Goal: Book appointment/travel/reservation

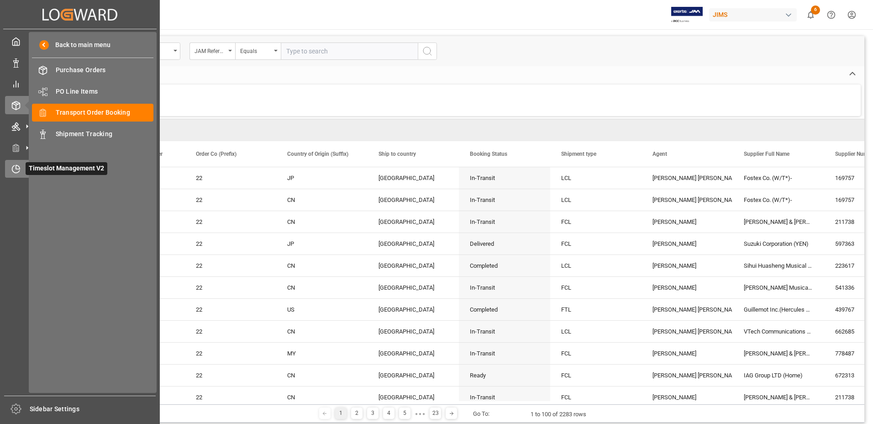
click at [50, 167] on span "Timeslot Management V2" at bounding box center [67, 168] width 82 height 13
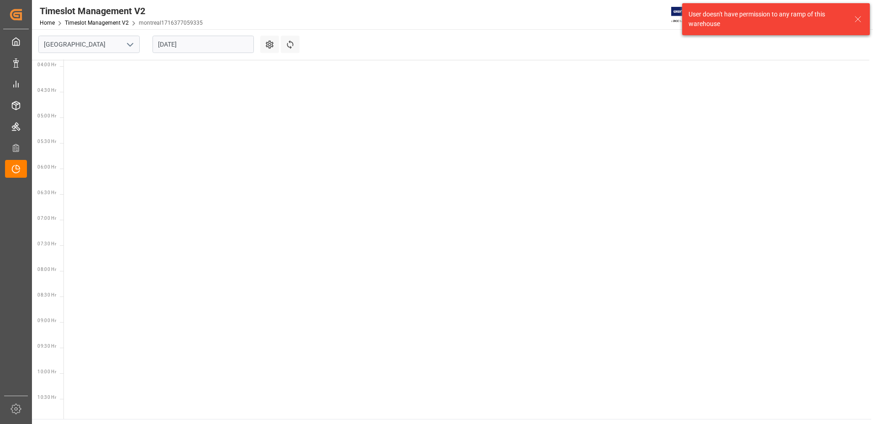
scroll to position [194, 0]
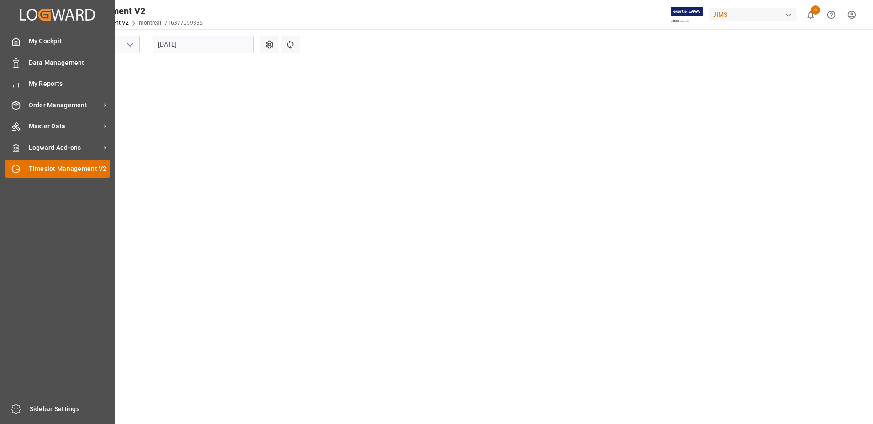
click at [39, 169] on span "Timeslot Management V2" at bounding box center [70, 169] width 82 height 10
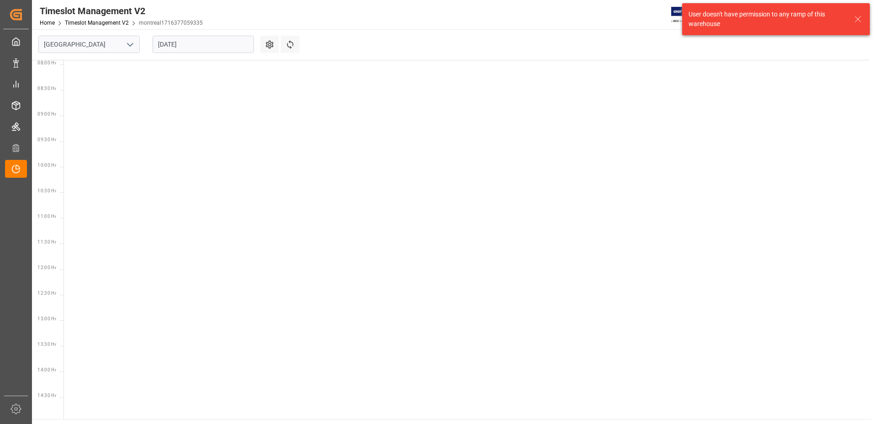
scroll to position [422, 0]
click at [124, 43] on button "open menu" at bounding box center [130, 44] width 14 height 14
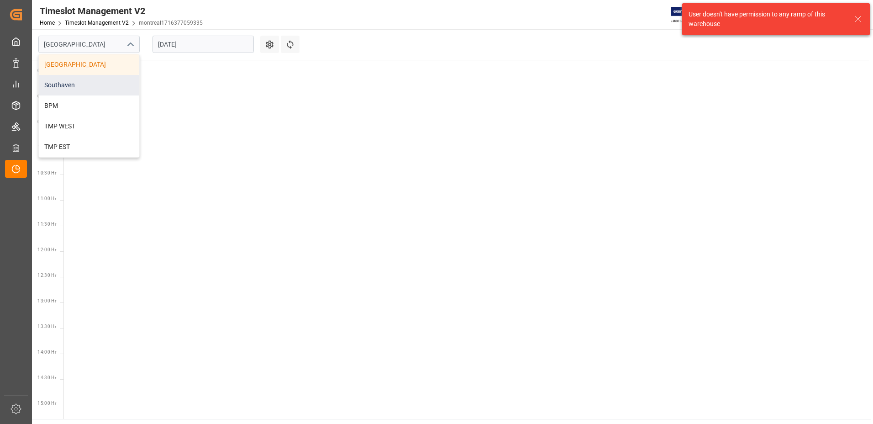
click at [100, 85] on div "Southaven" at bounding box center [89, 85] width 100 height 21
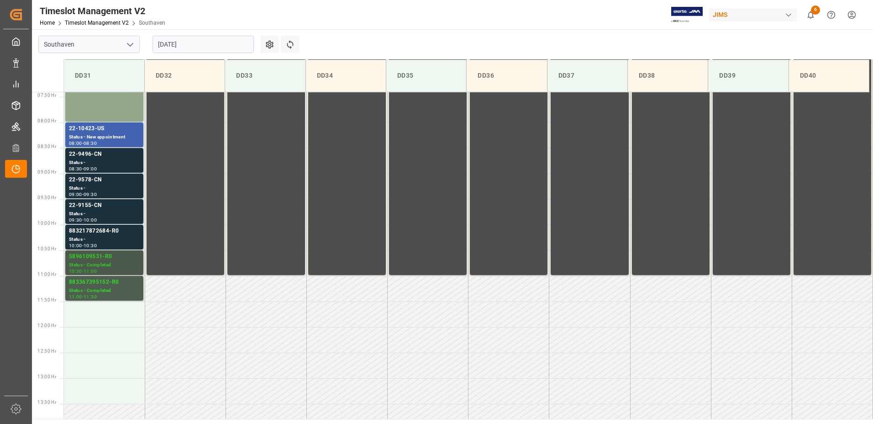
scroll to position [363, 0]
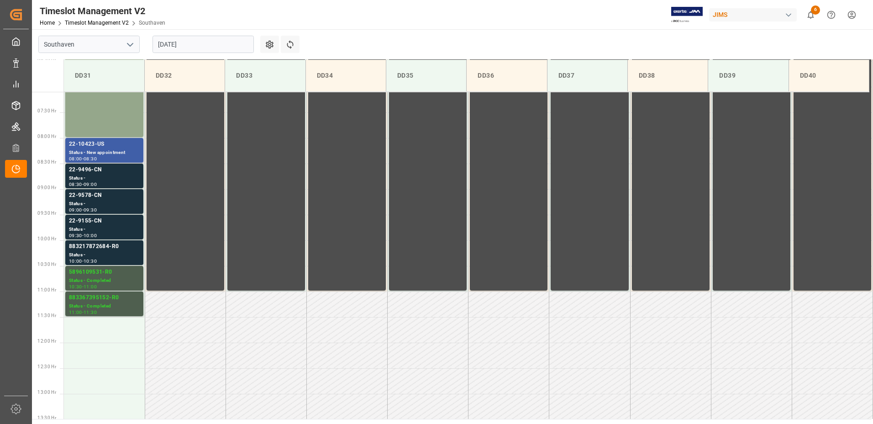
click at [100, 142] on div "22-10423-US" at bounding box center [104, 144] width 71 height 9
click at [90, 170] on div "22-9496-CN" at bounding box center [104, 169] width 71 height 9
click at [89, 194] on div "22-9578-CN" at bounding box center [104, 195] width 71 height 9
click at [89, 222] on div "22-9155-CN" at bounding box center [104, 220] width 71 height 9
click at [91, 297] on div "883367395152-R0" at bounding box center [104, 297] width 71 height 9
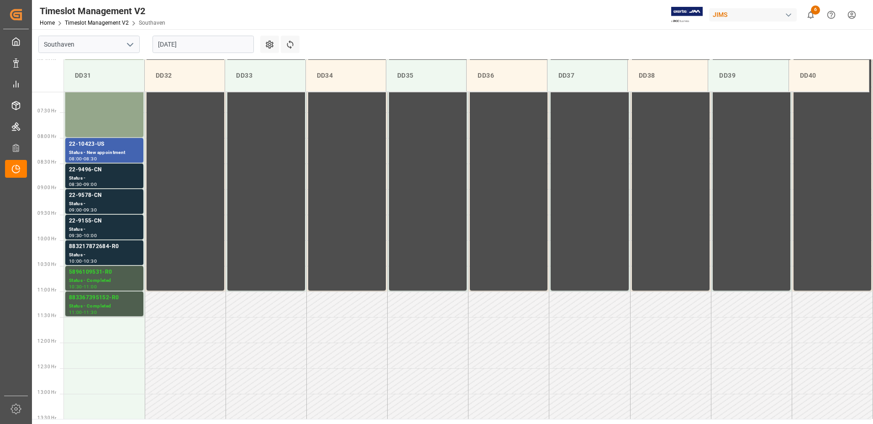
click at [247, 43] on input "[DATE]" at bounding box center [203, 44] width 101 height 17
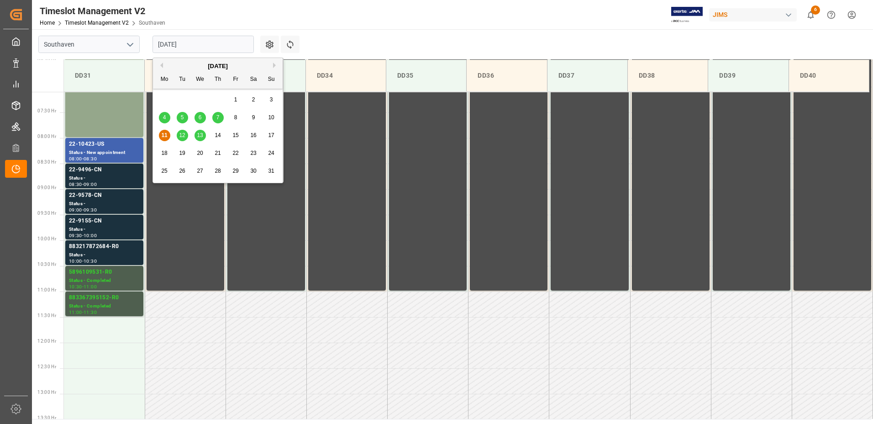
click at [181, 135] on span "12" at bounding box center [182, 135] width 6 height 6
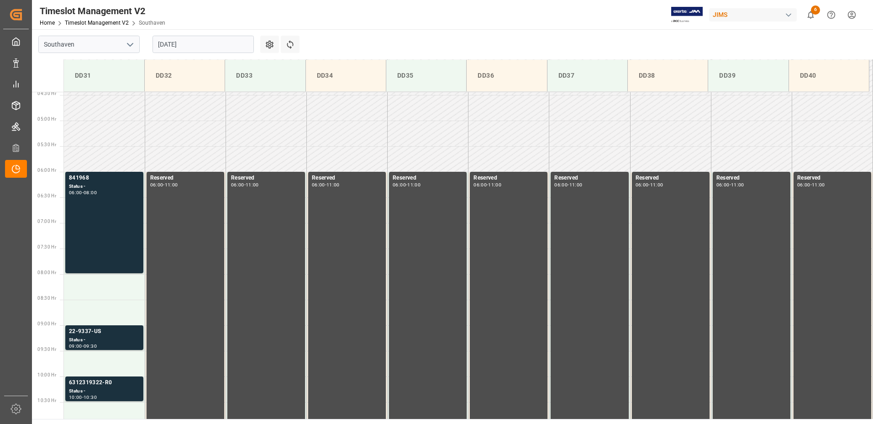
scroll to position [226, 0]
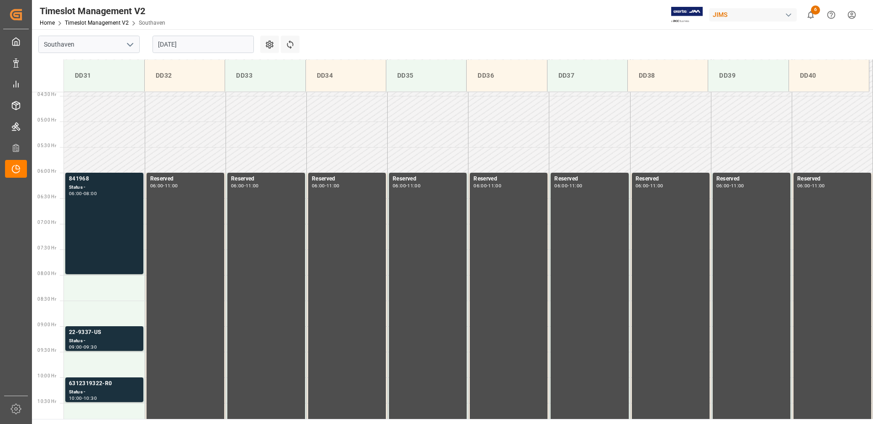
click at [82, 177] on div "841968" at bounding box center [104, 178] width 71 height 9
click at [87, 330] on div "22-9337-US" at bounding box center [104, 332] width 71 height 9
click at [88, 381] on div "6312319322-R0" at bounding box center [104, 383] width 71 height 9
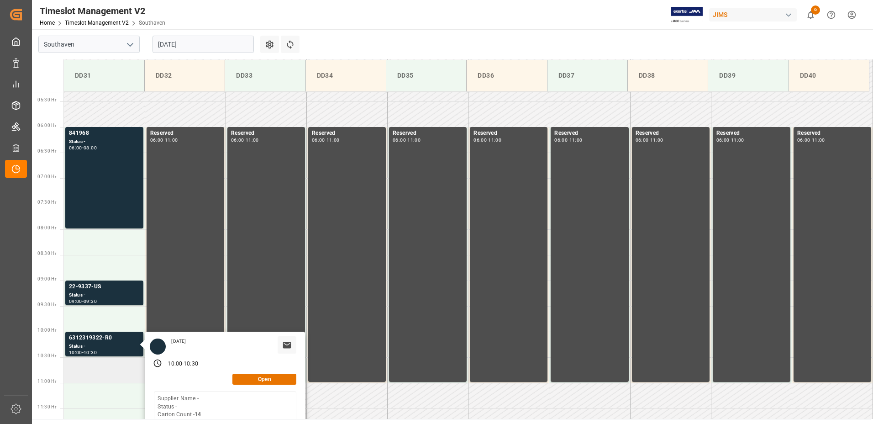
scroll to position [89, 0]
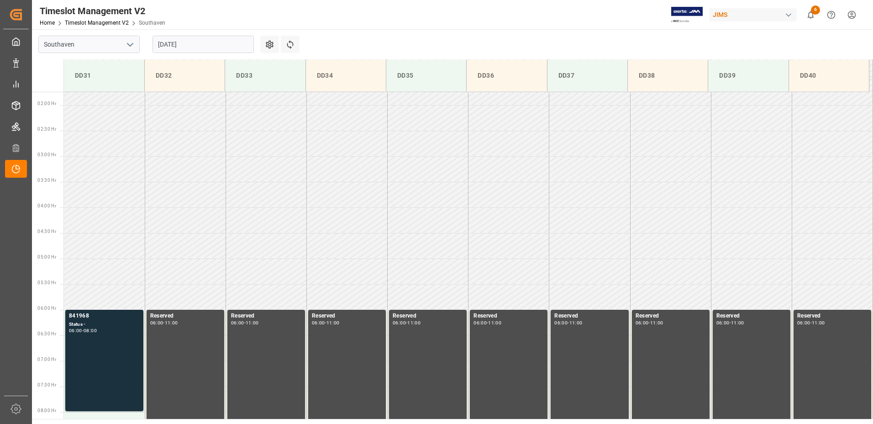
click at [211, 44] on input "[DATE]" at bounding box center [203, 44] width 101 height 17
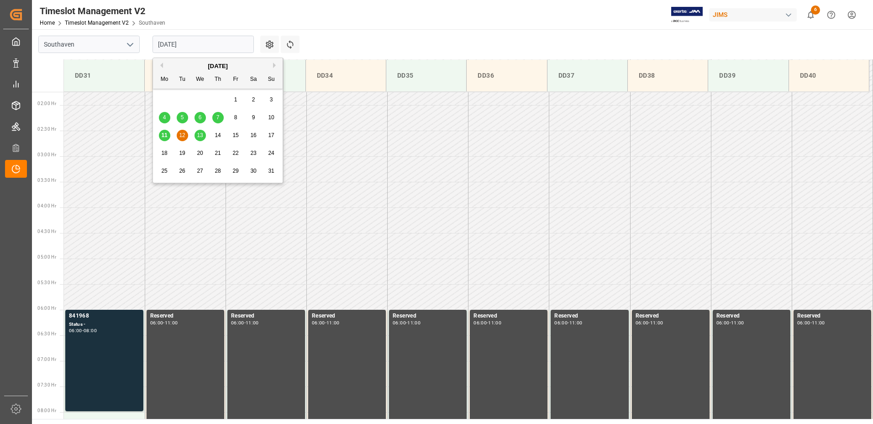
click at [197, 135] on span "13" at bounding box center [200, 135] width 6 height 6
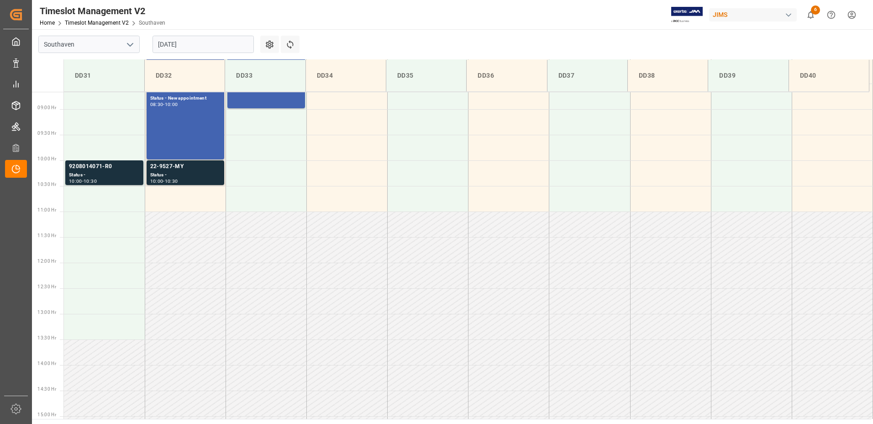
scroll to position [454, 0]
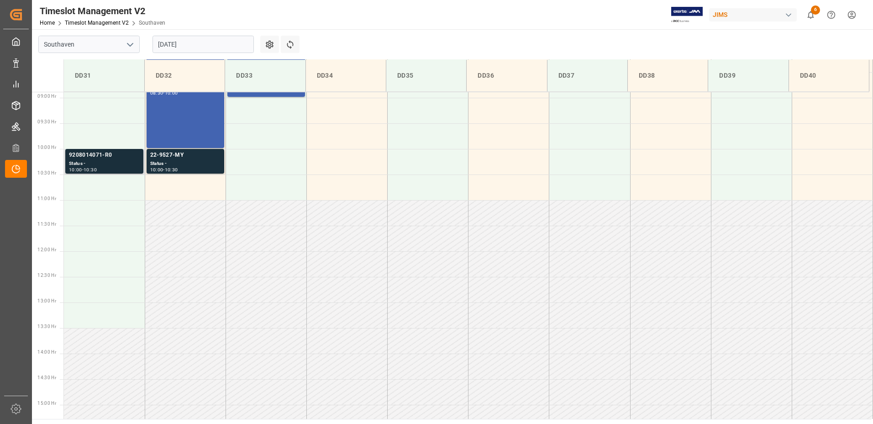
click at [97, 153] on div "9208014071-R0" at bounding box center [104, 155] width 71 height 9
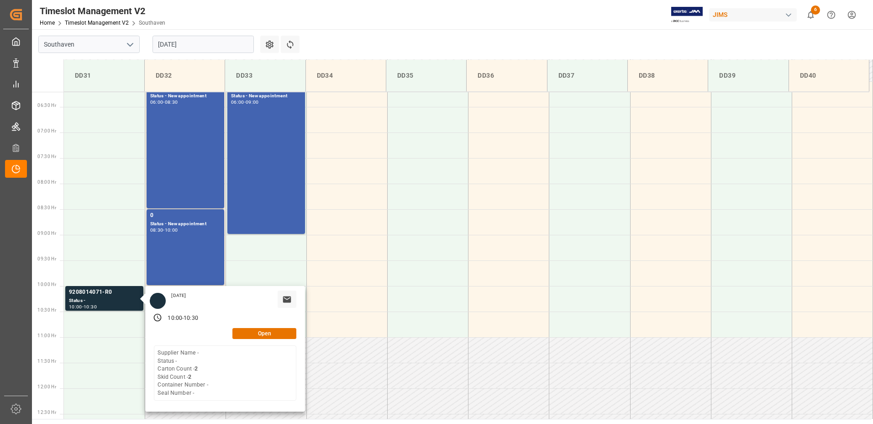
scroll to position [180, 0]
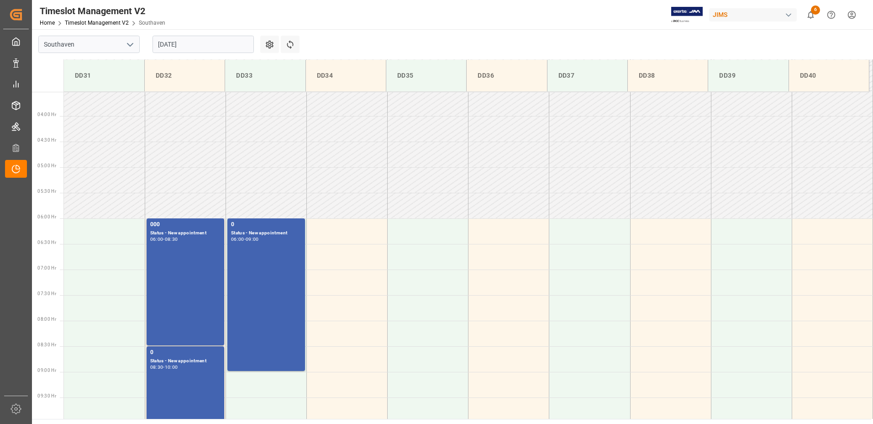
click at [196, 229] on div "Status - New appointment" at bounding box center [185, 233] width 70 height 8
click at [194, 358] on div "Status - New appointment" at bounding box center [185, 361] width 70 height 8
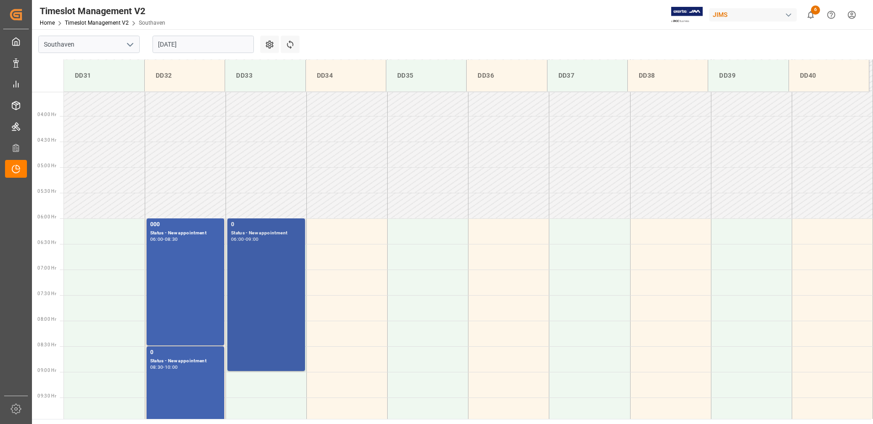
click at [252, 232] on div "Status - New appointment" at bounding box center [266, 233] width 70 height 8
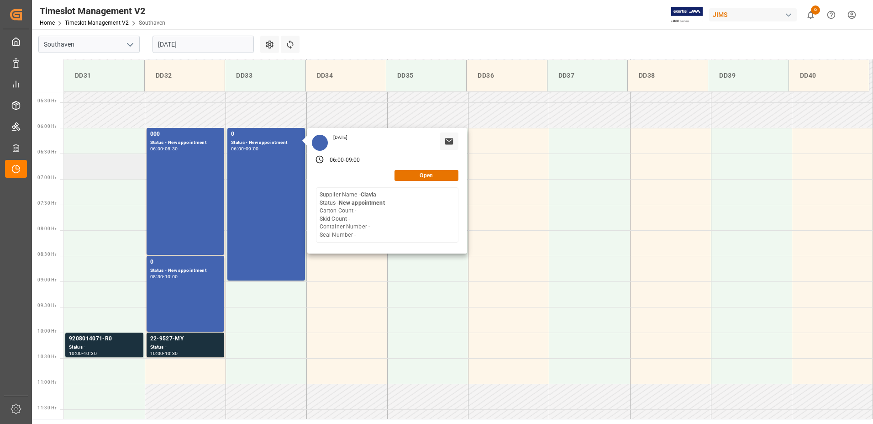
scroll to position [272, 0]
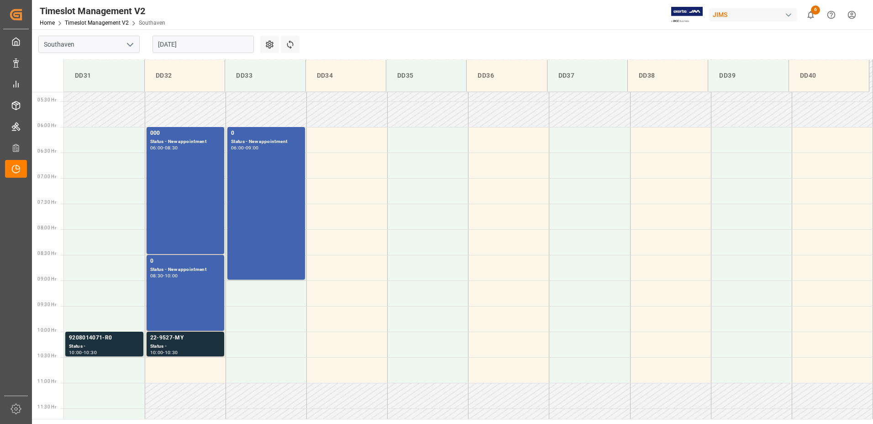
click at [174, 336] on div "22-9527-MY" at bounding box center [185, 337] width 70 height 9
click at [183, 267] on div "Status - New appointment" at bounding box center [185, 270] width 70 height 8
